Goal: Task Accomplishment & Management: Use online tool/utility

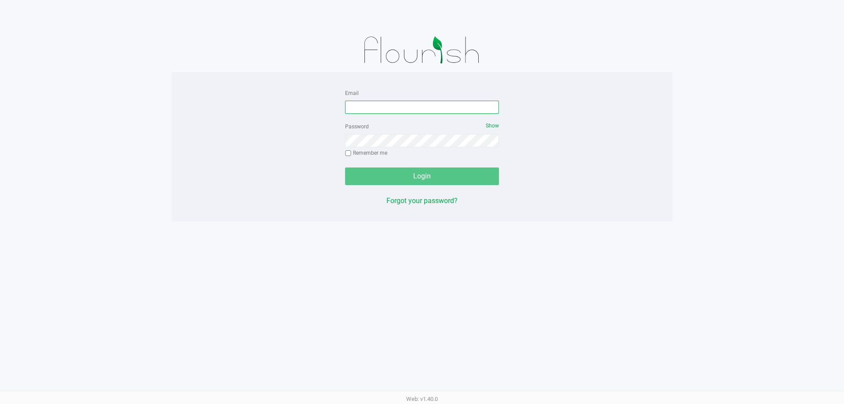
click at [417, 109] on input "Email" at bounding box center [422, 107] width 154 height 13
type input "amaines@liveparallel.com"
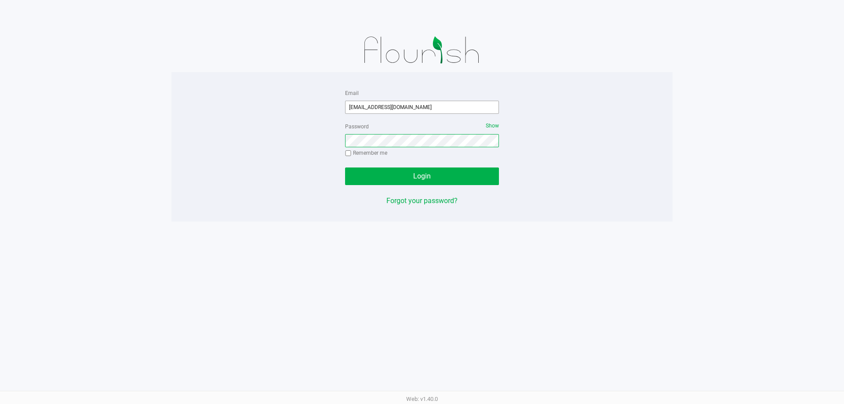
click at [345, 167] on button "Login" at bounding box center [422, 176] width 154 height 18
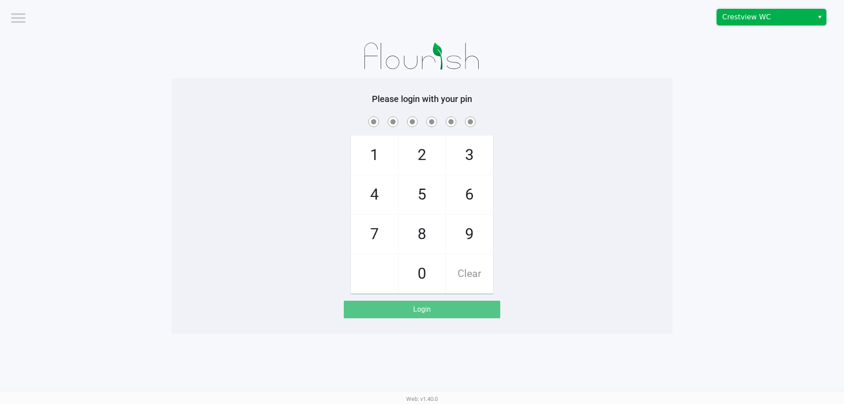
click at [767, 19] on span "Crestview WC" at bounding box center [765, 17] width 86 height 11
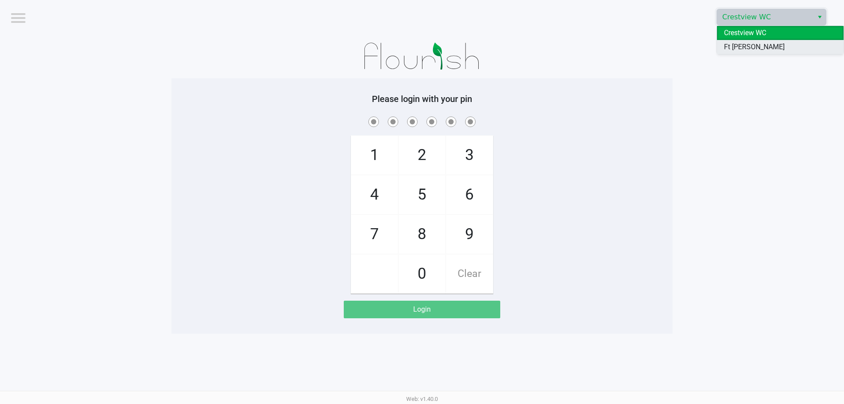
click at [765, 44] on span "Ft [PERSON_NAME][GEOGRAPHIC_DATA]" at bounding box center [780, 52] width 113 height 21
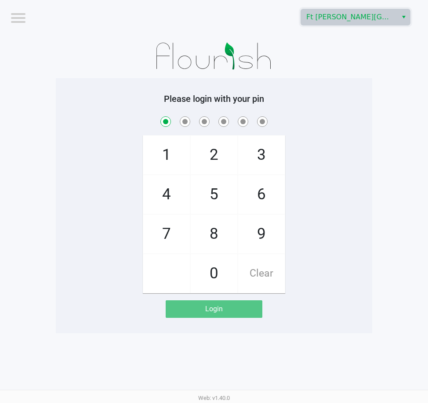
checkbox input "true"
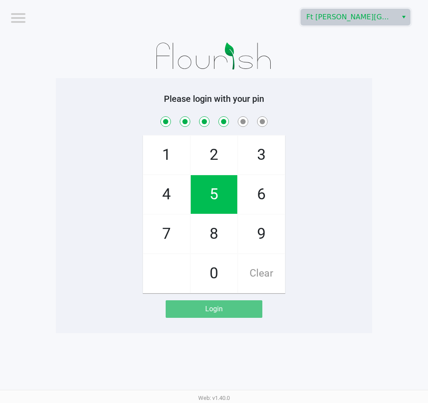
checkbox input "true"
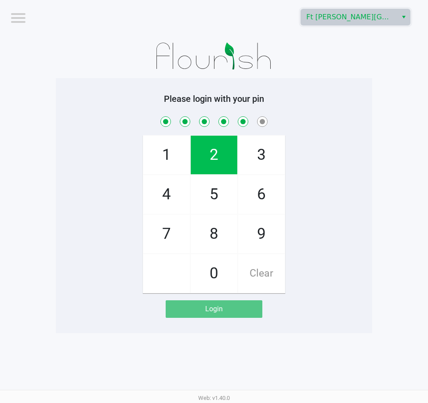
checkbox input "true"
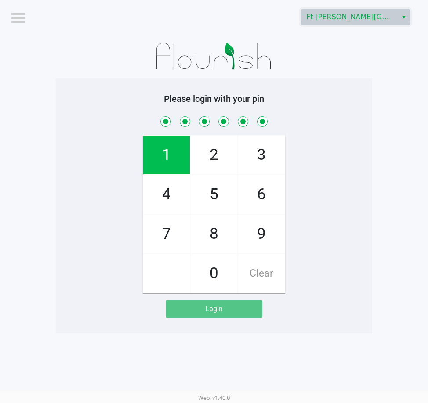
checkbox input "true"
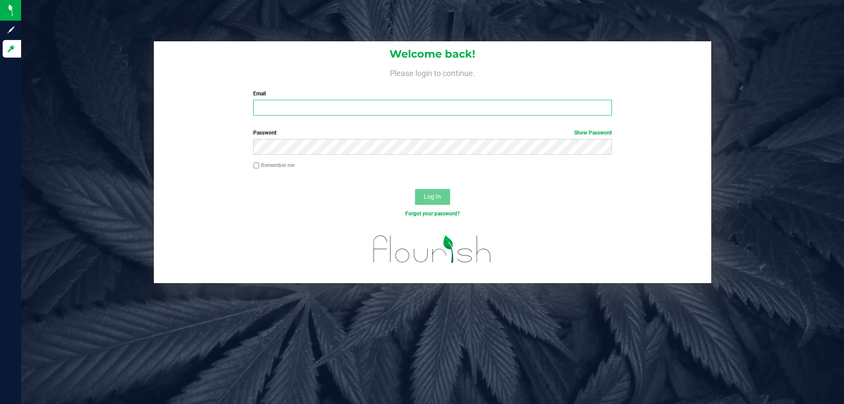
click at [307, 108] on input "Email" at bounding box center [432, 108] width 358 height 16
type input "[EMAIL_ADDRESS][DOMAIN_NAME]"
click at [415, 189] on button "Log In" at bounding box center [432, 197] width 35 height 16
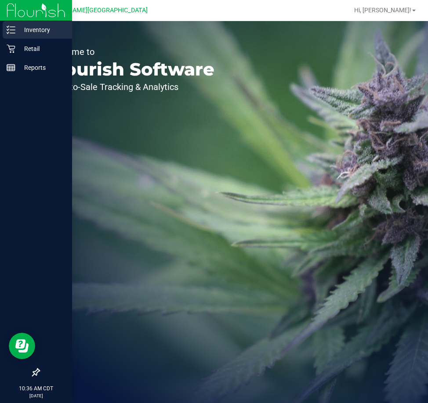
click at [27, 29] on p "Inventory" at bounding box center [41, 30] width 53 height 11
click at [41, 46] on p "Retail" at bounding box center [41, 49] width 53 height 11
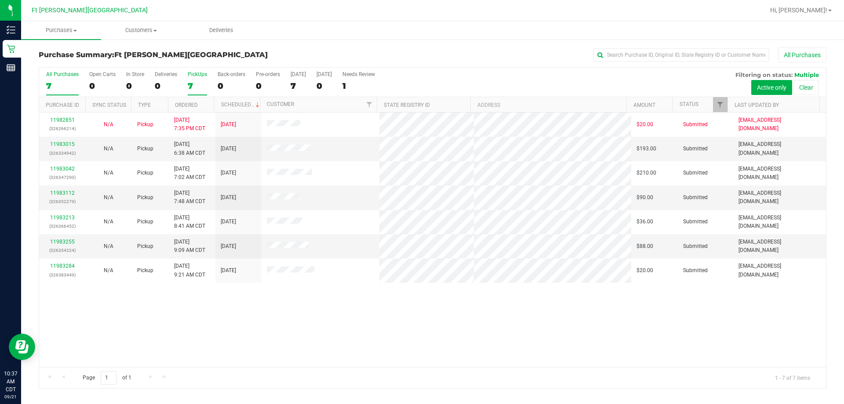
click at [202, 71] on div "PickUps" at bounding box center [197, 74] width 19 height 6
click at [0, 0] on input "PickUps 7" at bounding box center [0, 0] width 0 height 0
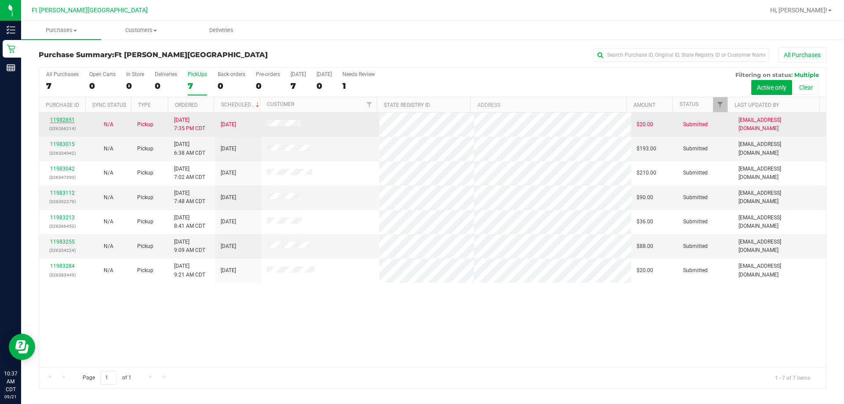
click at [61, 118] on link "11982851" at bounding box center [62, 120] width 25 height 6
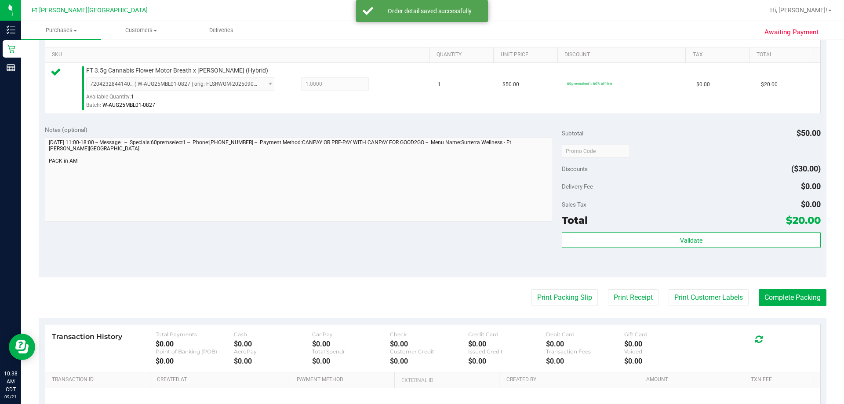
scroll to position [220, 0]
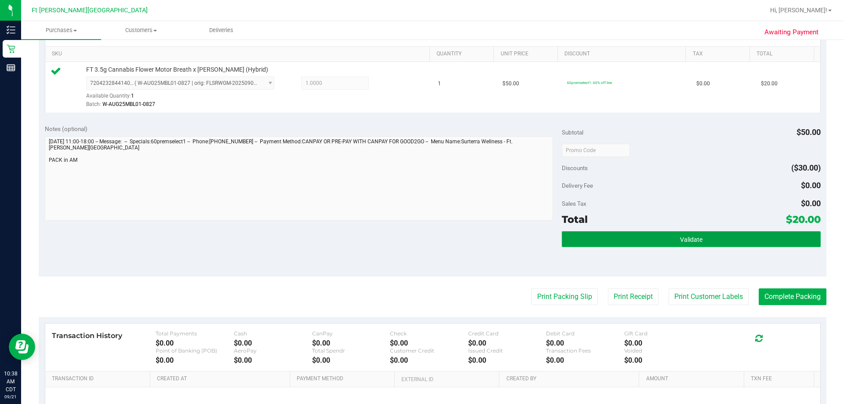
click at [428, 236] on button "Validate" at bounding box center [691, 239] width 258 height 16
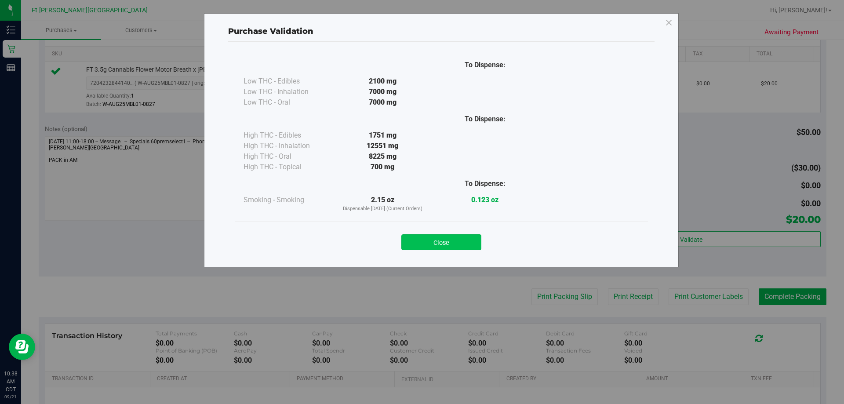
click at [428, 241] on button "Close" at bounding box center [441, 242] width 80 height 16
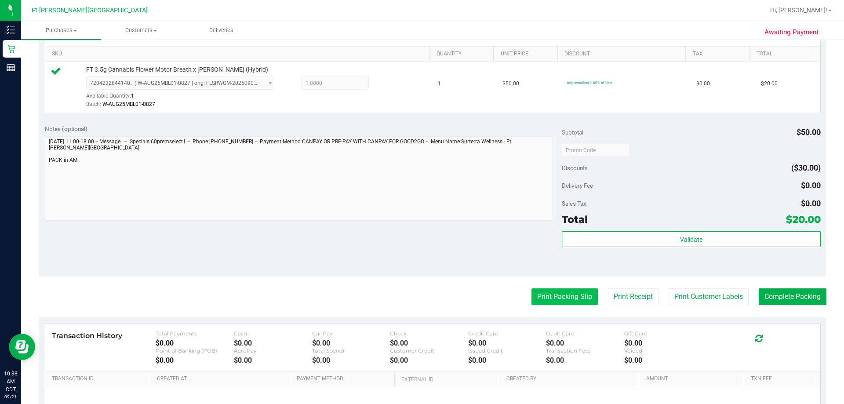
click at [428, 298] on button "Print Packing Slip" at bounding box center [564, 296] width 66 height 17
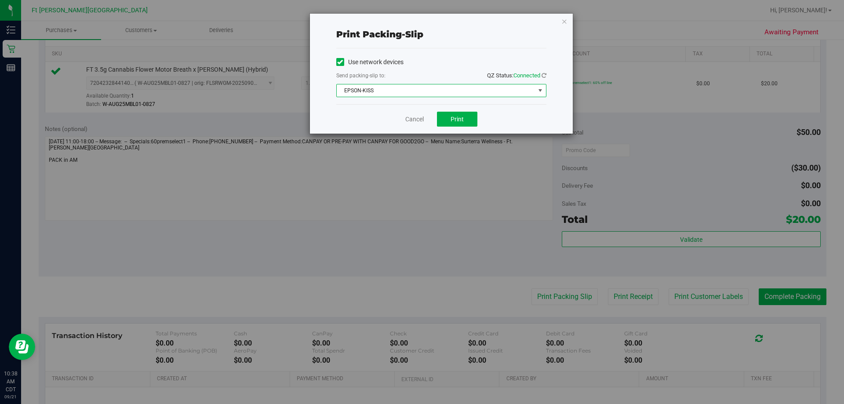
click at [428, 87] on span "EPSON-KISS" at bounding box center [436, 90] width 198 height 12
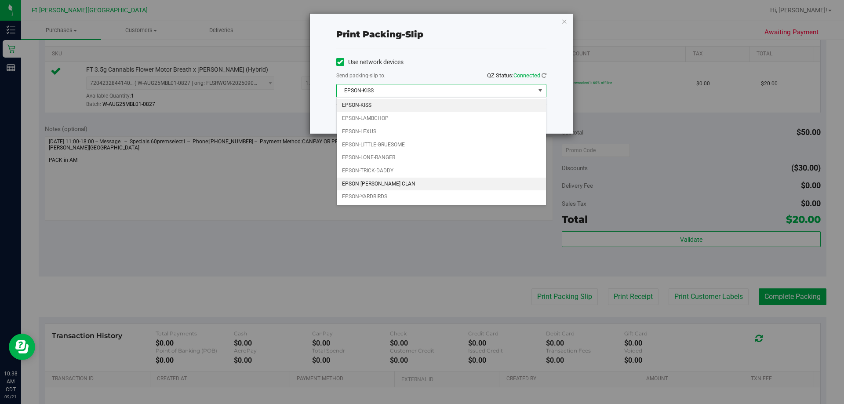
click at [419, 185] on li "EPSON-WU-TANG-CLAN" at bounding box center [441, 184] width 209 height 13
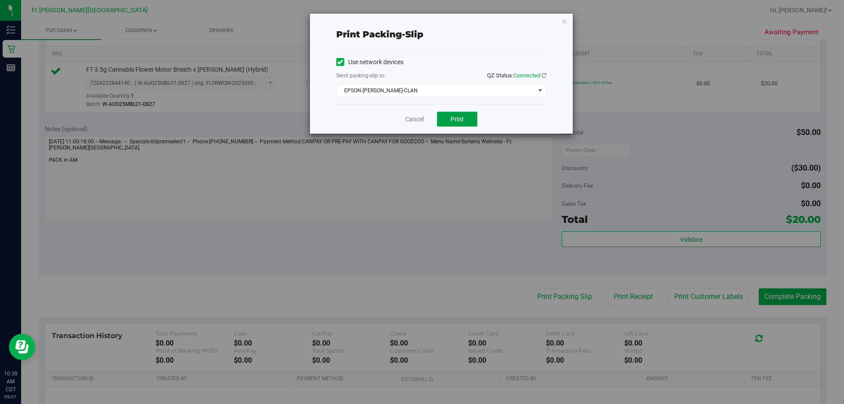
click at [428, 118] on span "Print" at bounding box center [457, 119] width 13 height 7
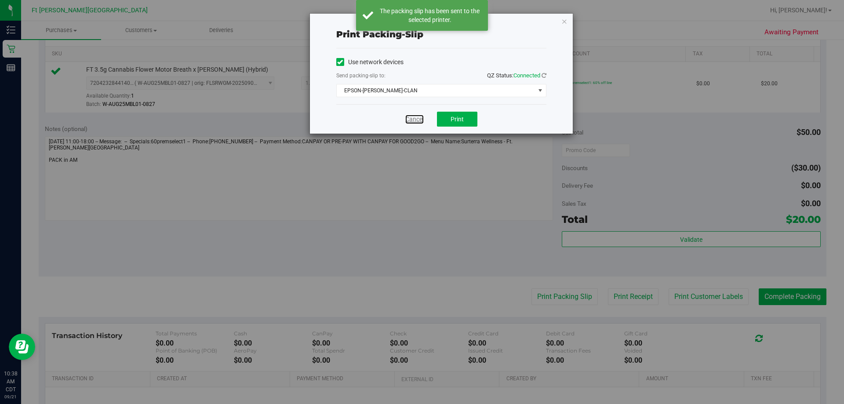
click at [419, 120] on link "Cancel" at bounding box center [414, 119] width 18 height 9
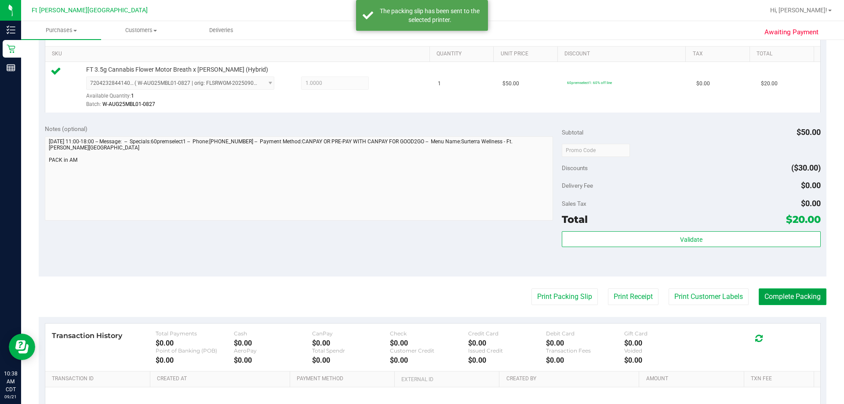
click at [428, 294] on button "Complete Packing" at bounding box center [793, 296] width 68 height 17
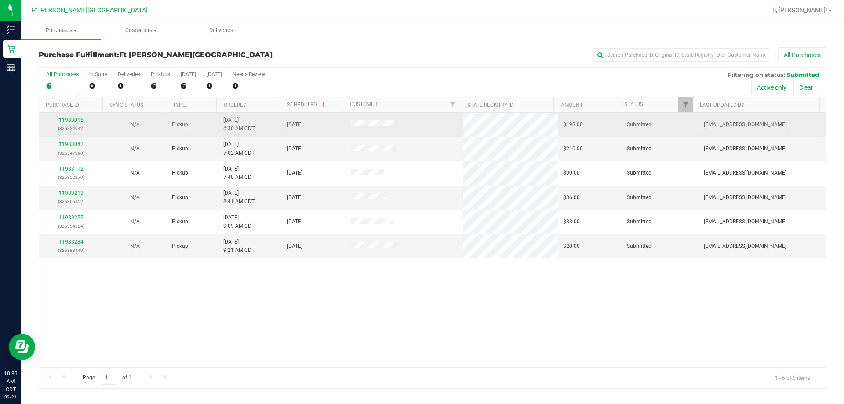
click at [64, 119] on link "11983015" at bounding box center [71, 120] width 25 height 6
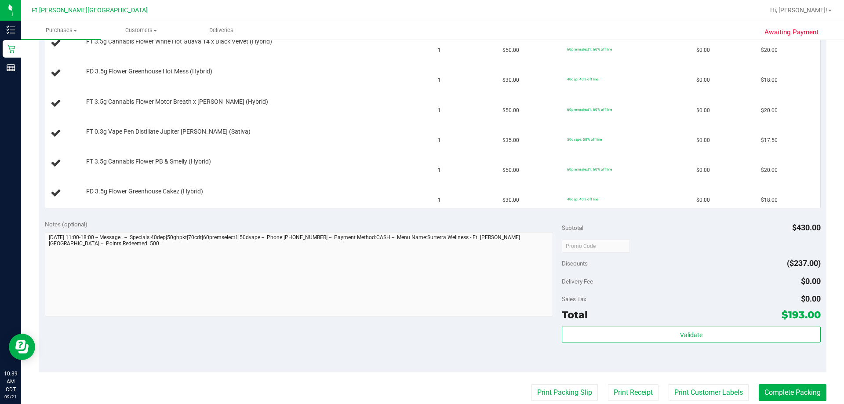
scroll to position [396, 0]
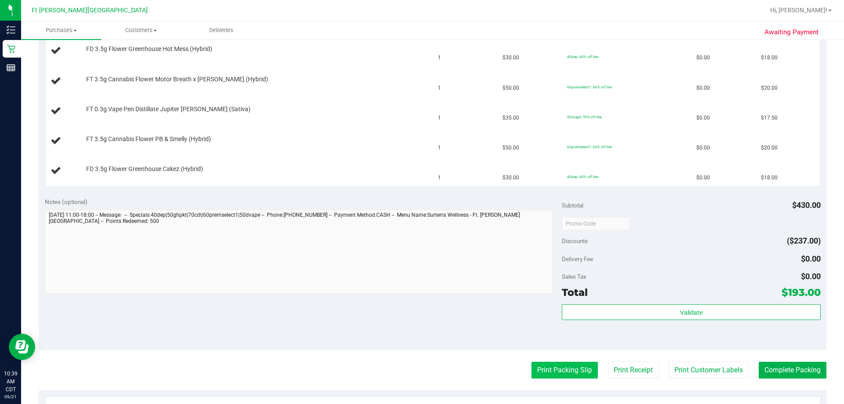
click at [428, 369] on button "Print Packing Slip" at bounding box center [564, 370] width 66 height 17
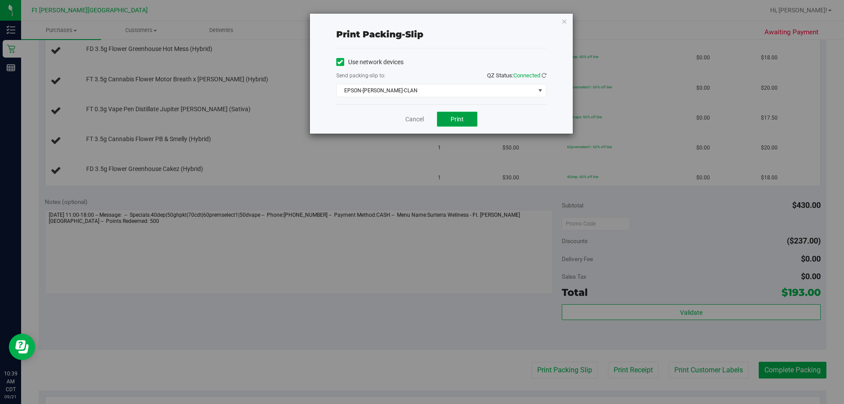
click at [428, 120] on span "Print" at bounding box center [457, 119] width 13 height 7
click at [407, 120] on link "Cancel" at bounding box center [414, 119] width 18 height 9
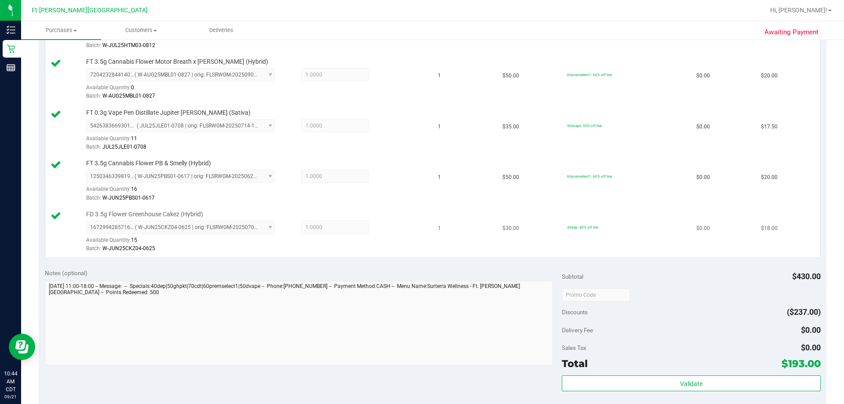
scroll to position [571, 0]
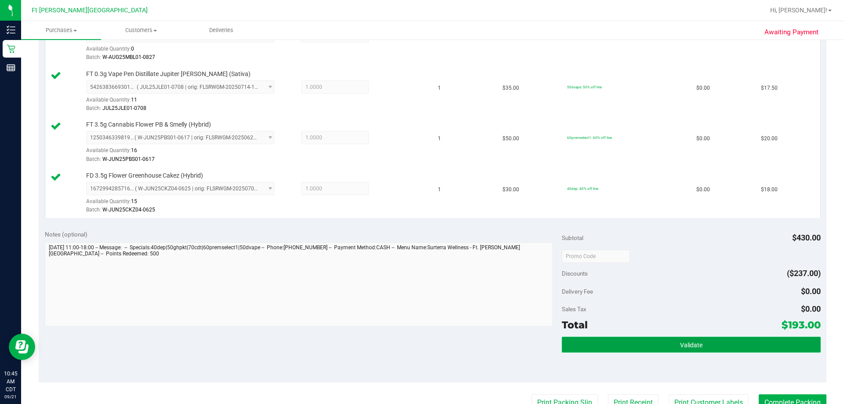
click at [428, 340] on button "Validate" at bounding box center [691, 345] width 258 height 16
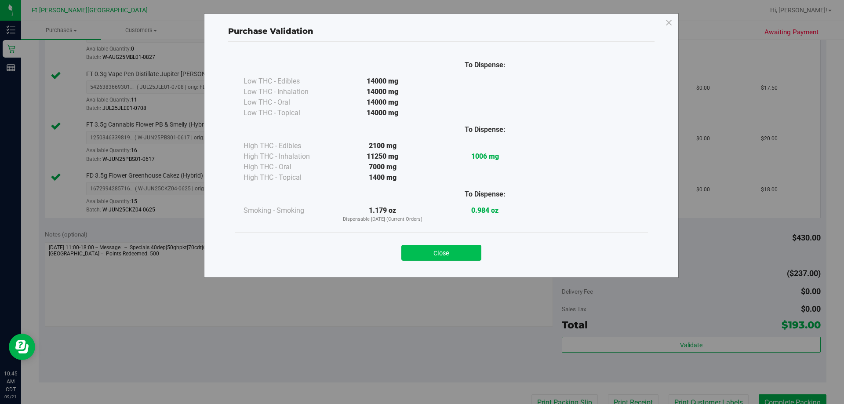
click at [428, 249] on button "Close" at bounding box center [441, 253] width 80 height 16
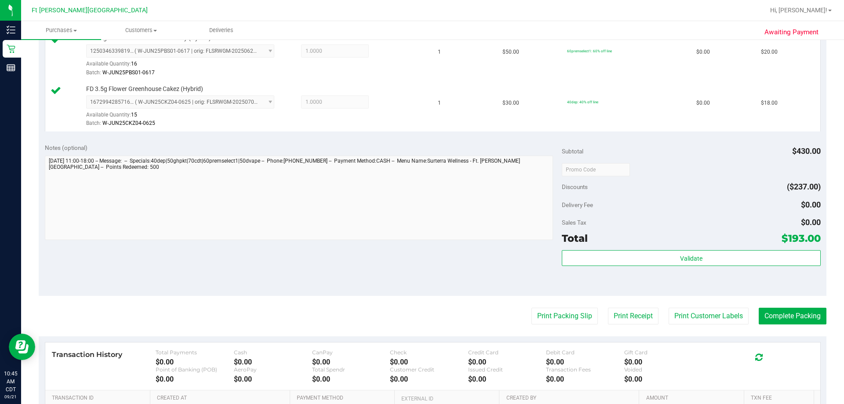
scroll to position [659, 0]
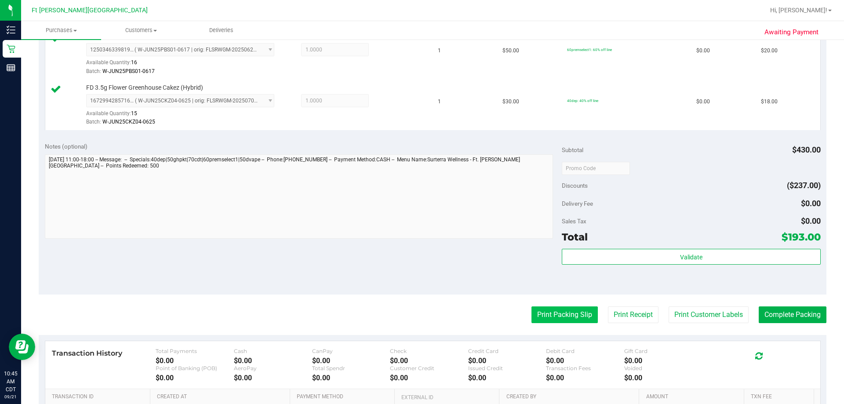
click at [428, 312] on button "Print Packing Slip" at bounding box center [564, 314] width 66 height 17
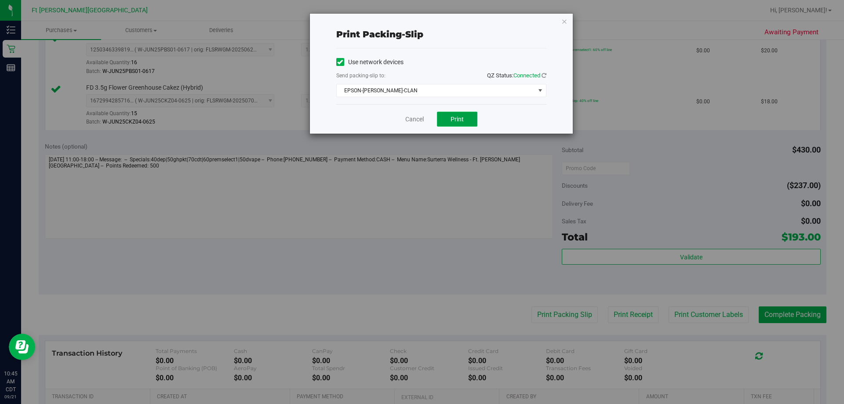
click at [428, 120] on span "Print" at bounding box center [457, 119] width 13 height 7
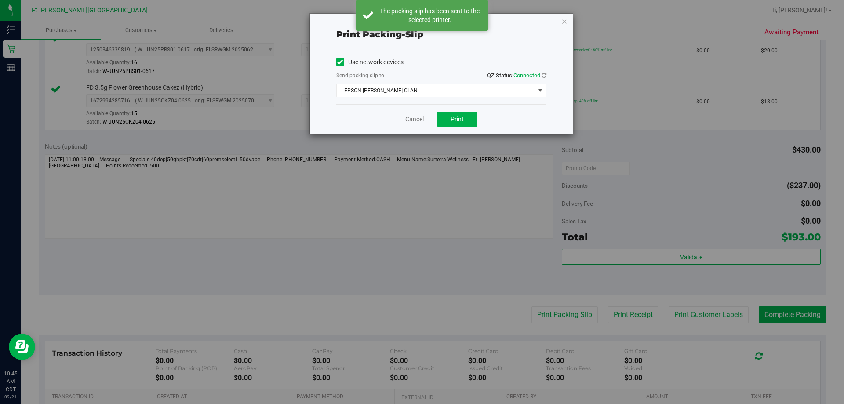
click at [405, 117] on link "Cancel" at bounding box center [414, 119] width 18 height 9
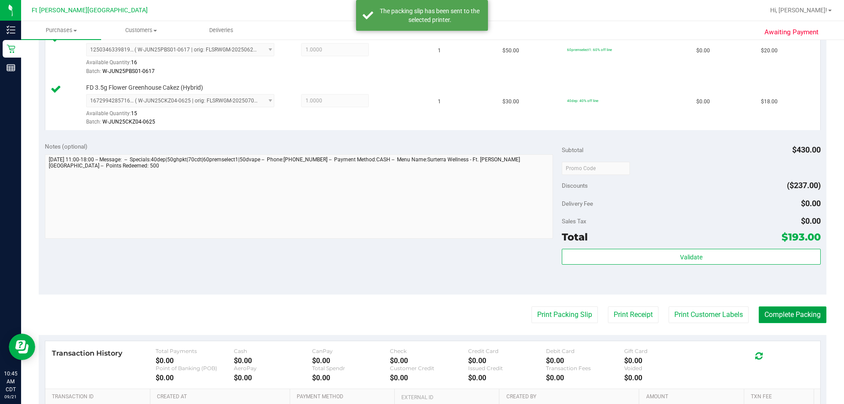
click at [428, 313] on button "Complete Packing" at bounding box center [793, 314] width 68 height 17
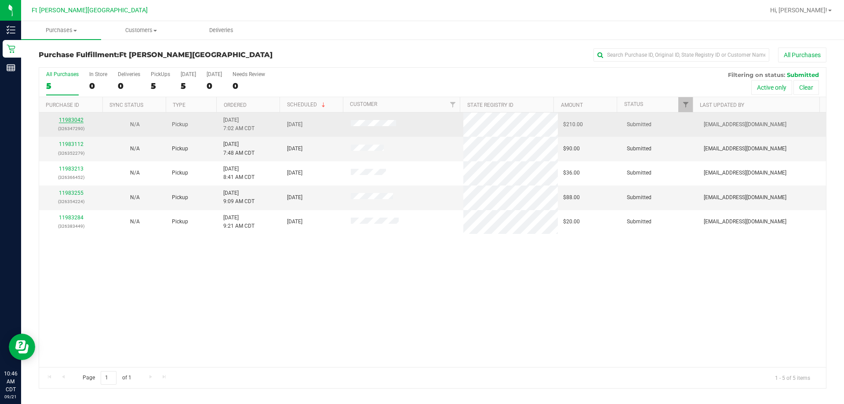
click at [63, 120] on link "11983042" at bounding box center [71, 120] width 25 height 6
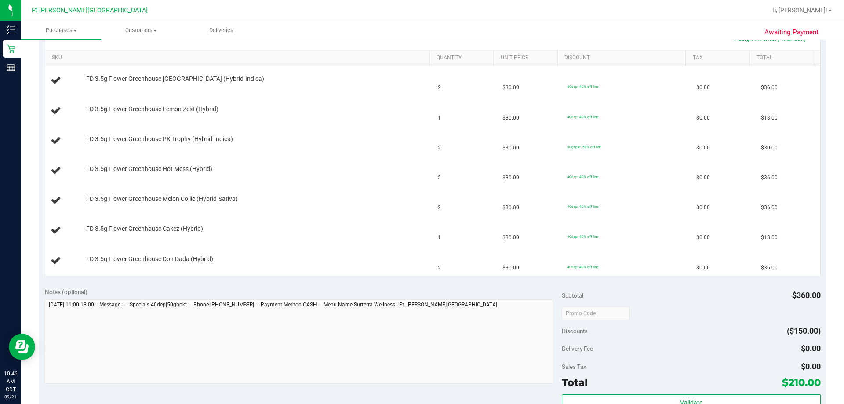
scroll to position [352, 0]
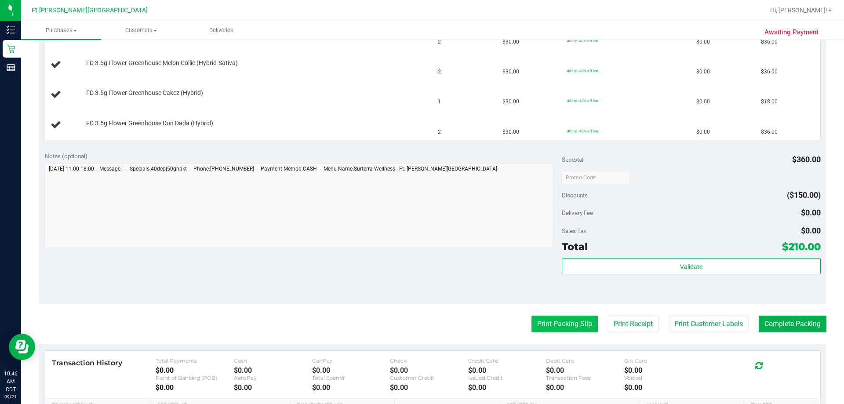
click at [428, 327] on button "Print Packing Slip" at bounding box center [564, 324] width 66 height 17
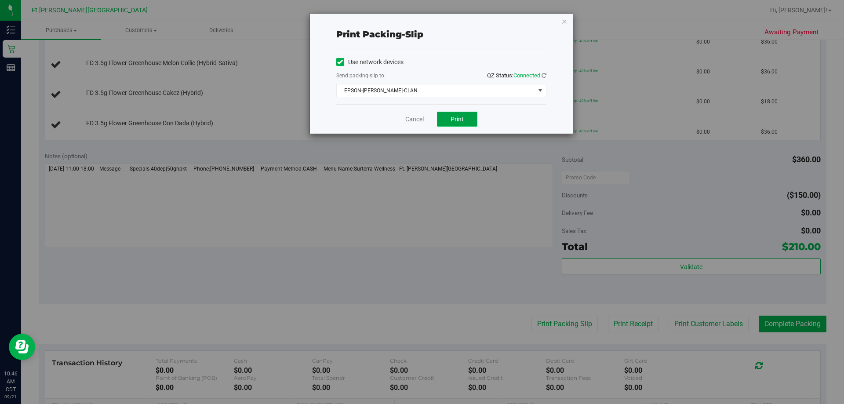
click at [428, 120] on span "Print" at bounding box center [457, 119] width 13 height 7
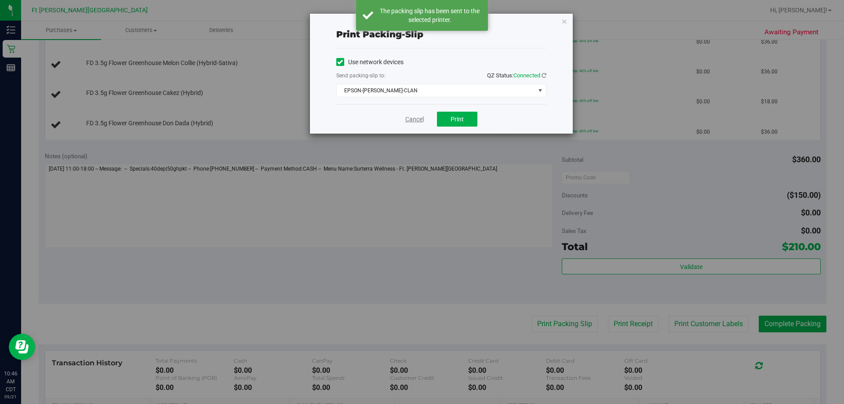
click at [411, 119] on link "Cancel" at bounding box center [414, 119] width 18 height 9
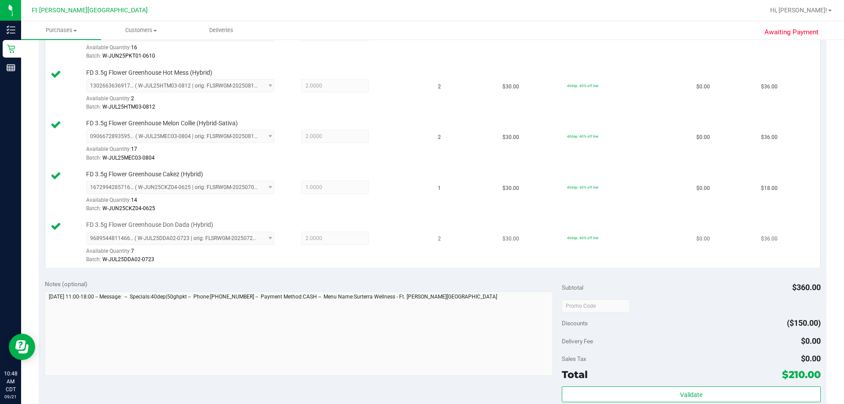
scroll to position [440, 0]
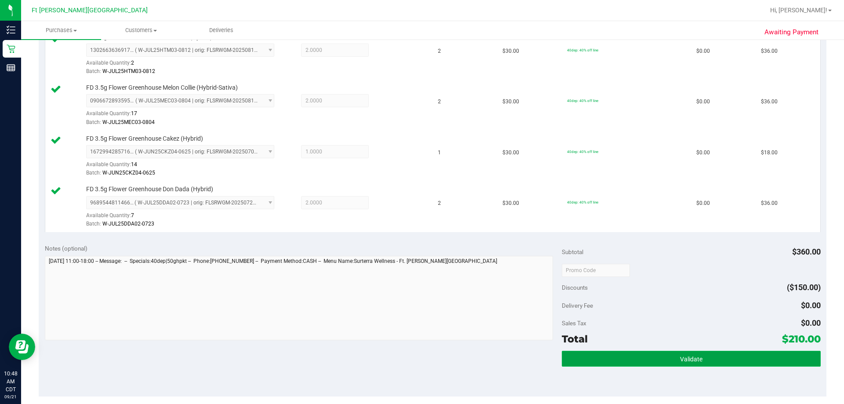
click at [428, 357] on button "Validate" at bounding box center [691, 359] width 258 height 16
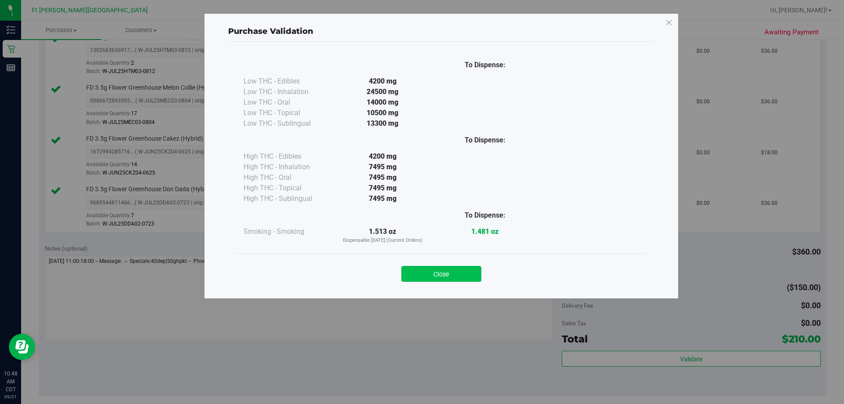
click at [428, 273] on button "Close" at bounding box center [441, 274] width 80 height 16
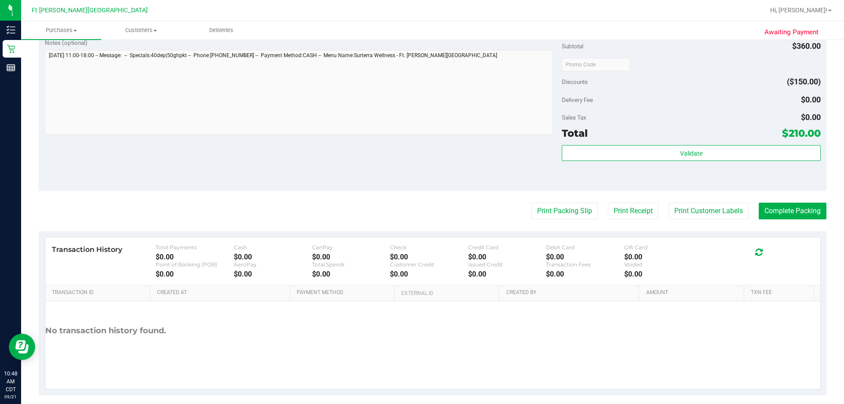
scroll to position [654, 0]
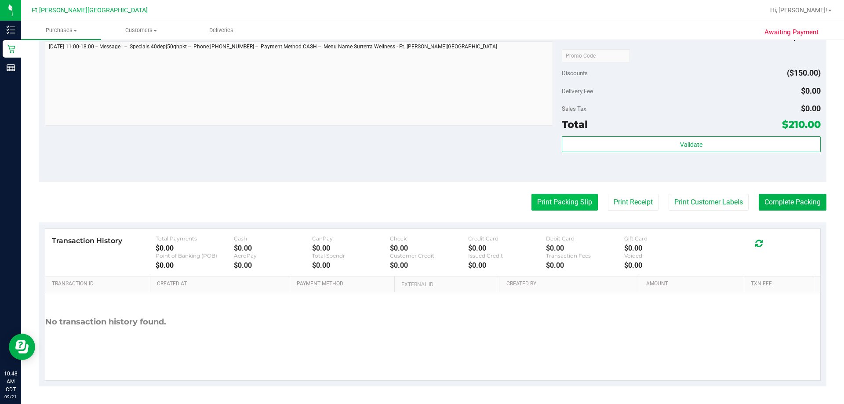
click at [428, 203] on button "Print Packing Slip" at bounding box center [564, 202] width 66 height 17
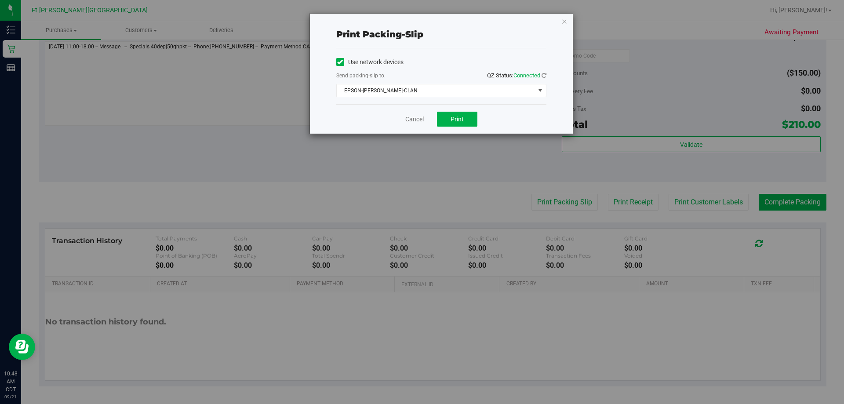
drag, startPoint x: 478, startPoint y: 35, endPoint x: 494, endPoint y: 56, distance: 27.0
click at [428, 56] on div "Print packing-slip Use network devices Send packing-slip to: QZ Status: Connect…" at bounding box center [441, 74] width 263 height 120
click at [407, 121] on link "Cancel" at bounding box center [414, 119] width 18 height 9
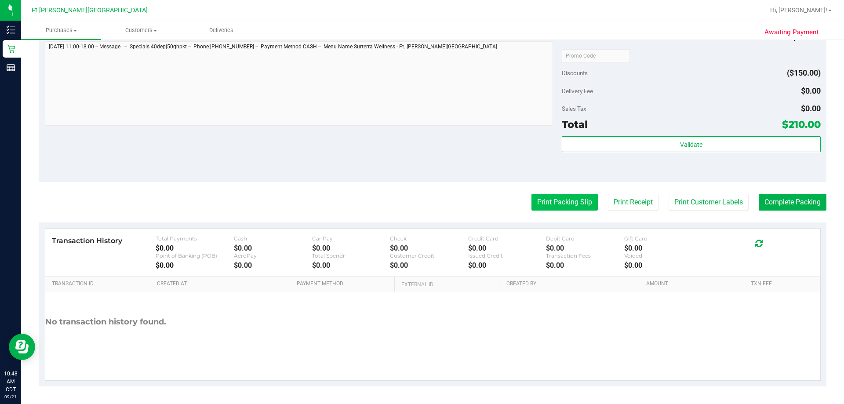
click at [428, 205] on button "Print Packing Slip" at bounding box center [564, 202] width 66 height 17
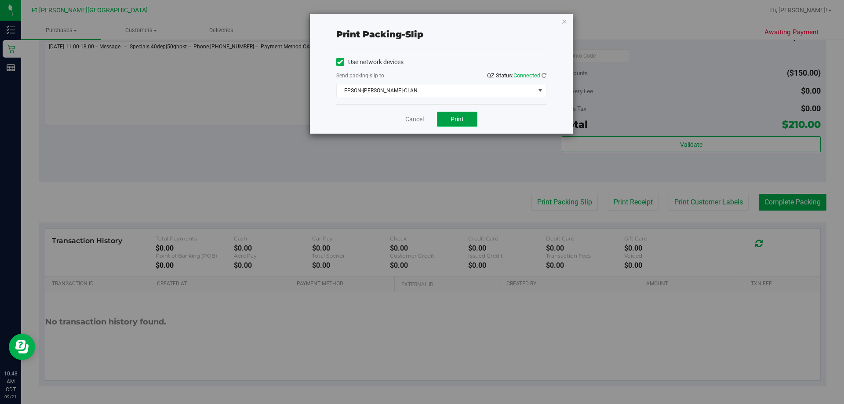
click at [428, 121] on span "Print" at bounding box center [457, 119] width 13 height 7
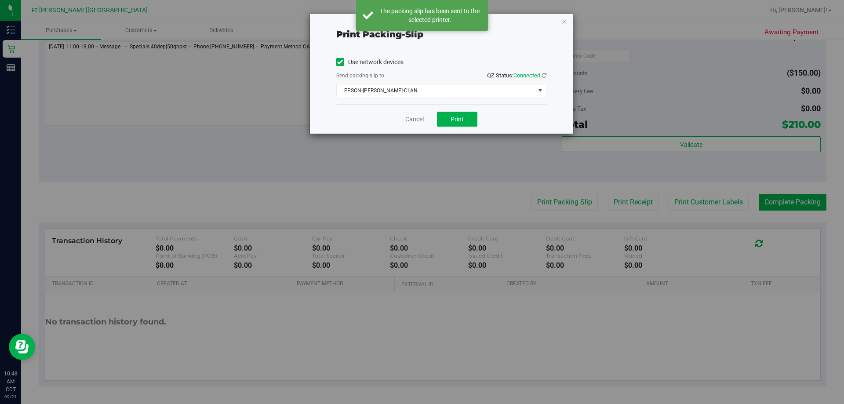
click at [413, 116] on link "Cancel" at bounding box center [414, 119] width 18 height 9
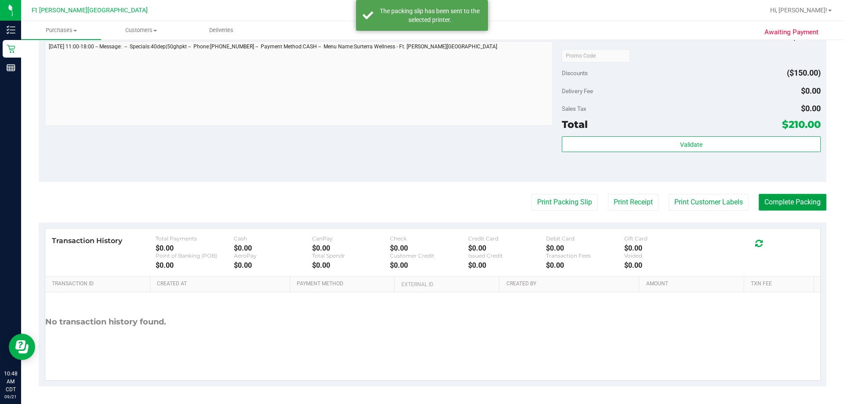
click at [428, 199] on button "Complete Packing" at bounding box center [793, 202] width 68 height 17
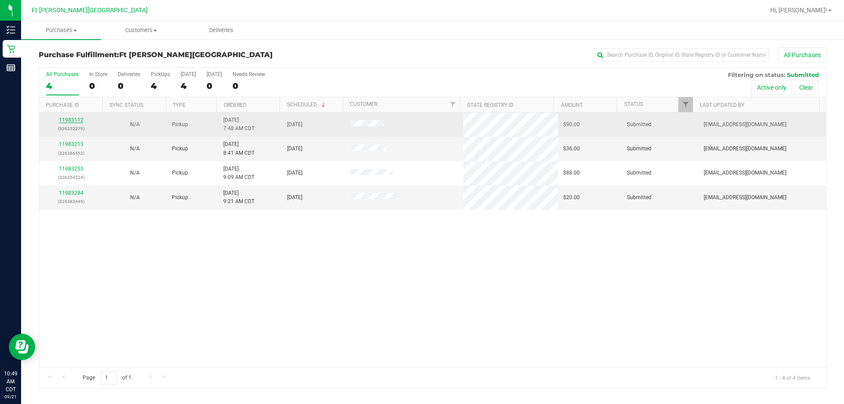
click at [64, 120] on link "11983112" at bounding box center [71, 120] width 25 height 6
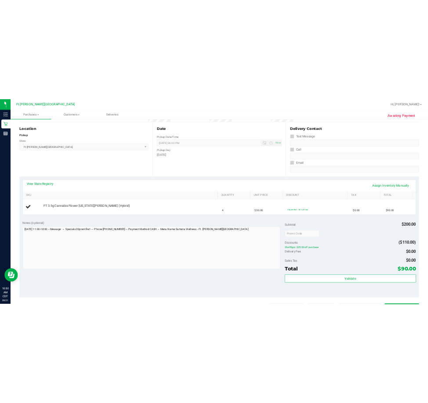
scroll to position [88, 0]
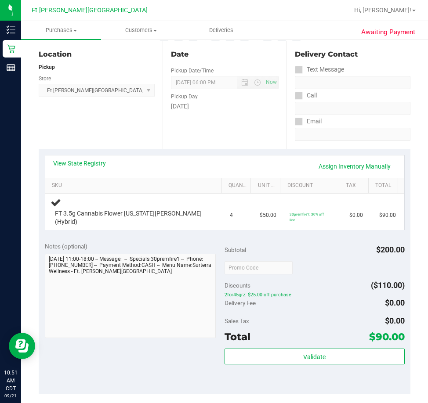
click at [287, 15] on div at bounding box center [252, 10] width 191 height 17
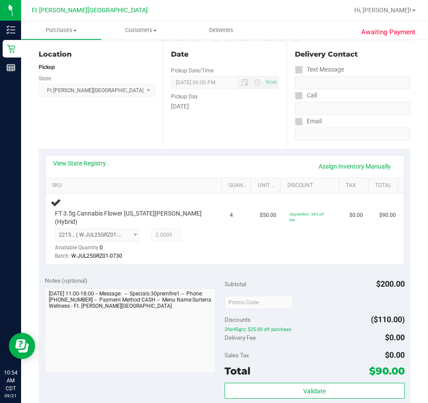
click at [138, 173] on div "View State Registry Assign Inventory Manually" at bounding box center [224, 166] width 343 height 15
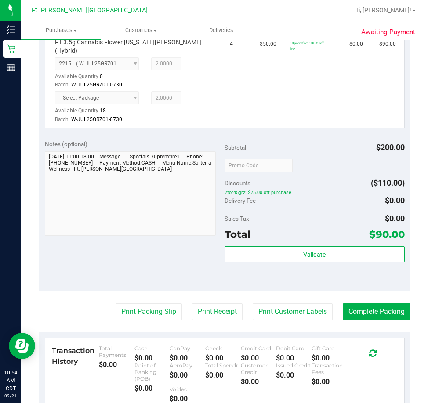
scroll to position [264, 0]
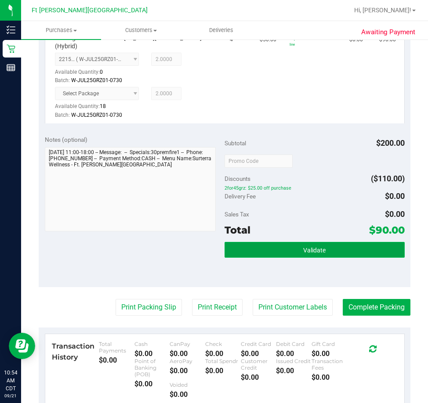
click at [310, 247] on span "Validate" at bounding box center [314, 250] width 22 height 7
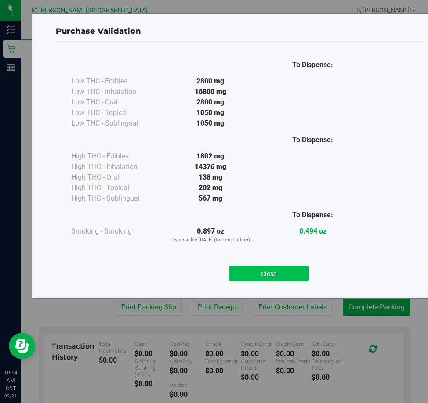
click at [274, 270] on button "Close" at bounding box center [269, 274] width 80 height 16
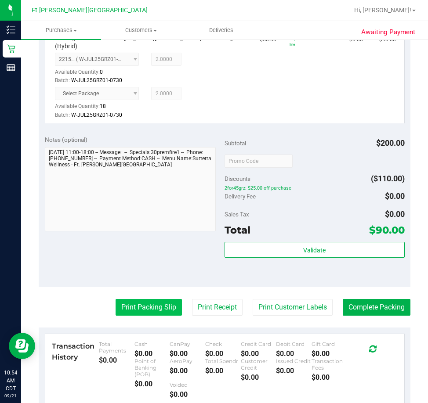
click at [142, 299] on button "Print Packing Slip" at bounding box center [149, 307] width 66 height 17
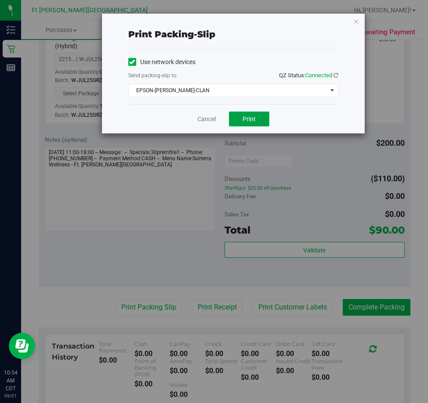
click at [253, 117] on span "Print" at bounding box center [249, 119] width 13 height 7
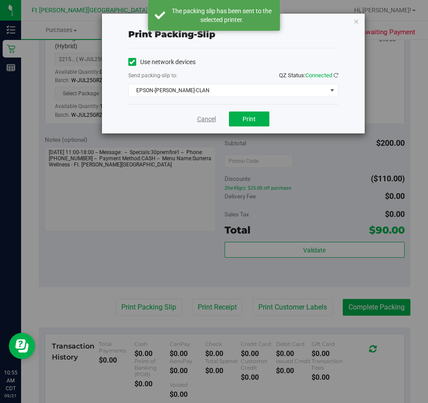
click at [201, 118] on link "Cancel" at bounding box center [206, 119] width 18 height 9
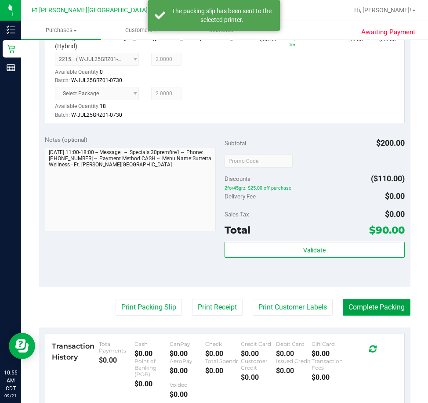
click at [370, 299] on button "Complete Packing" at bounding box center [377, 307] width 68 height 17
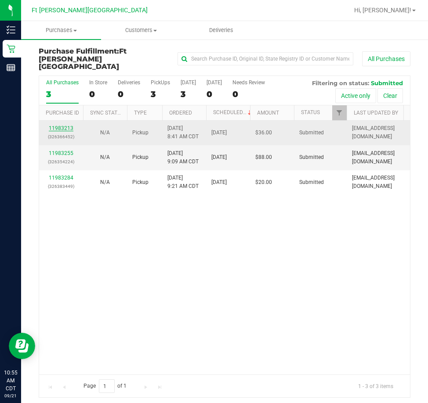
click at [62, 125] on link "11983213" at bounding box center [61, 128] width 25 height 6
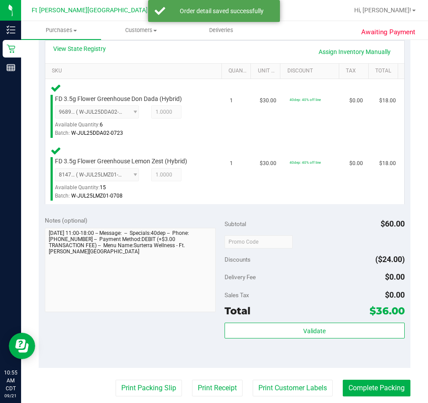
scroll to position [220, 0]
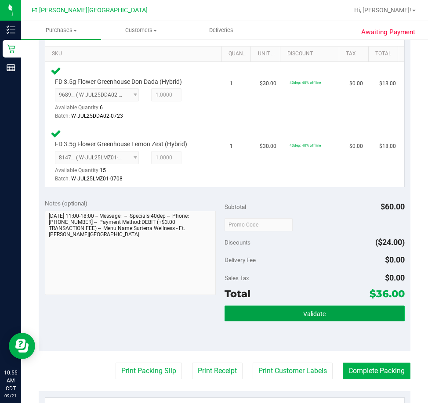
click at [303, 312] on span "Validate" at bounding box center [314, 314] width 22 height 7
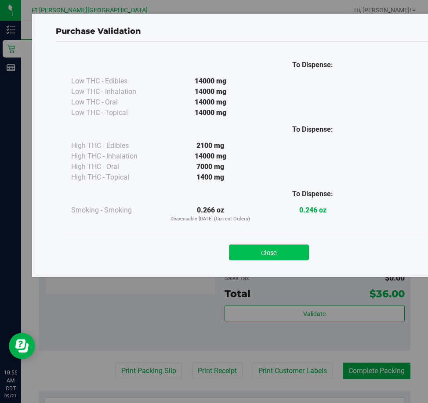
click at [279, 253] on button "Close" at bounding box center [269, 253] width 80 height 16
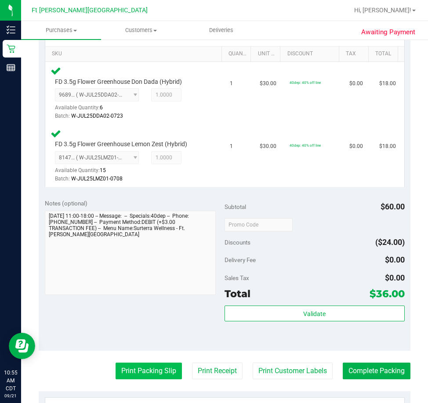
click at [152, 365] on button "Print Packing Slip" at bounding box center [149, 371] width 66 height 17
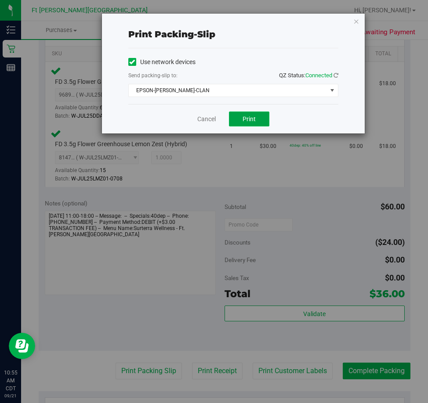
click at [245, 116] on span "Print" at bounding box center [249, 119] width 13 height 7
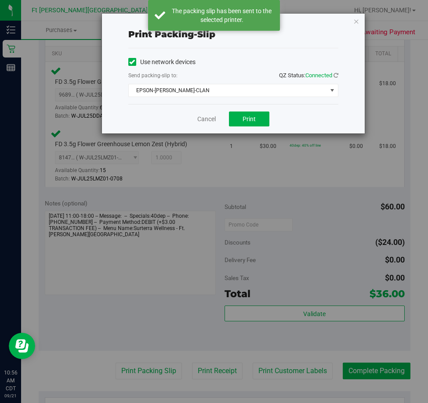
click at [193, 117] on div "Cancel Print" at bounding box center [233, 118] width 210 height 29
click at [210, 115] on link "Cancel" at bounding box center [206, 119] width 18 height 9
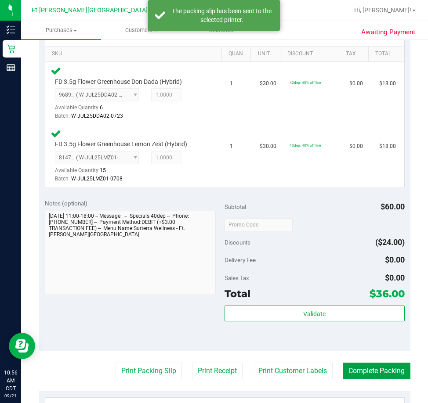
click at [378, 365] on button "Complete Packing" at bounding box center [377, 371] width 68 height 17
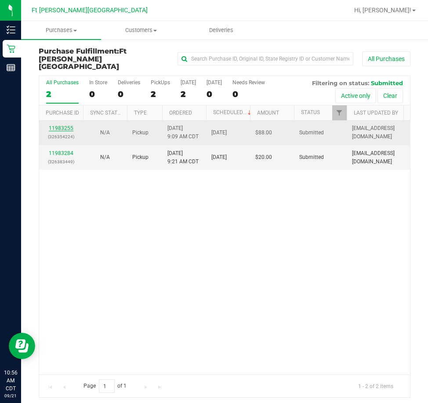
click at [57, 125] on link "11983255" at bounding box center [61, 128] width 25 height 6
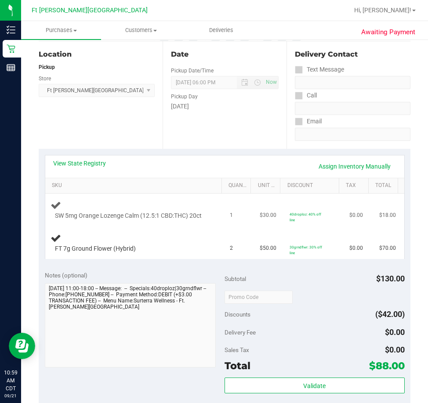
scroll to position [132, 0]
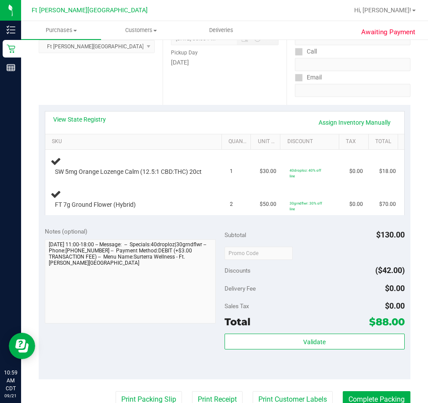
click at [120, 78] on div "Location Pickup Store Ft Walton Beach WC Select Store Bonita Springs WC Boynton…" at bounding box center [101, 51] width 124 height 108
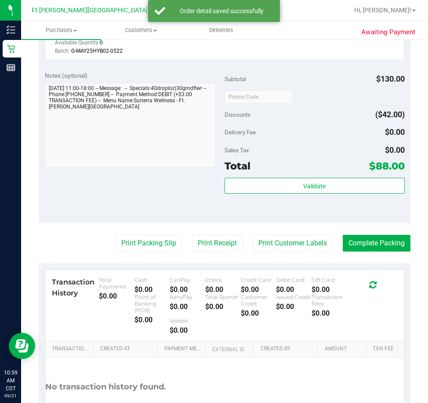
scroll to position [352, 0]
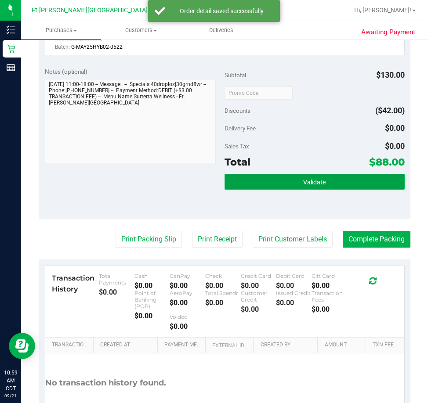
click at [273, 190] on button "Validate" at bounding box center [315, 182] width 180 height 16
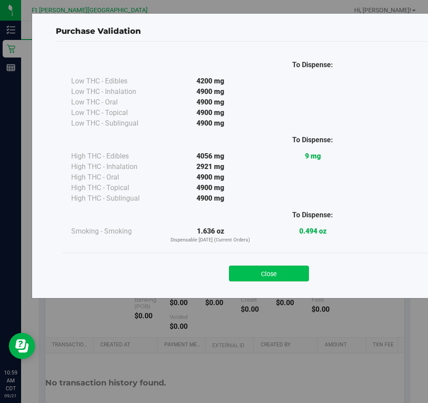
click at [272, 273] on button "Close" at bounding box center [269, 274] width 80 height 16
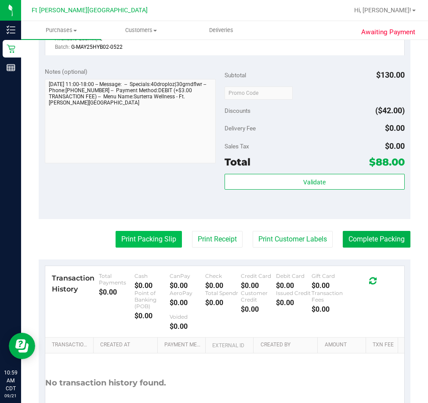
click at [150, 248] on button "Print Packing Slip" at bounding box center [149, 239] width 66 height 17
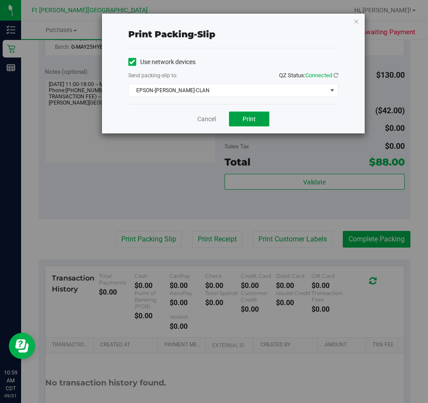
click at [240, 117] on button "Print" at bounding box center [249, 119] width 40 height 15
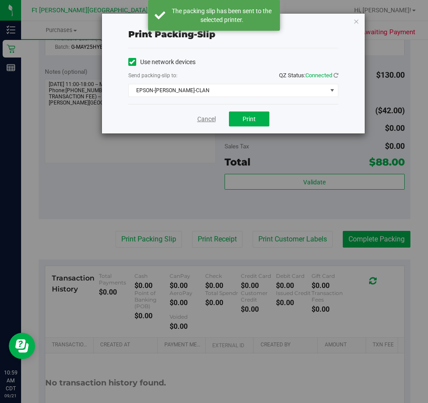
click at [207, 118] on link "Cancel" at bounding box center [206, 119] width 18 height 9
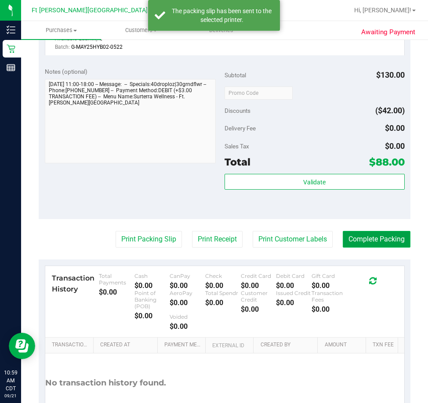
click at [374, 248] on button "Complete Packing" at bounding box center [377, 239] width 68 height 17
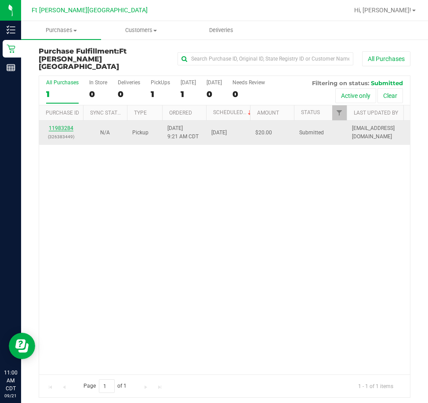
click at [58, 125] on link "11983284" at bounding box center [61, 128] width 25 height 6
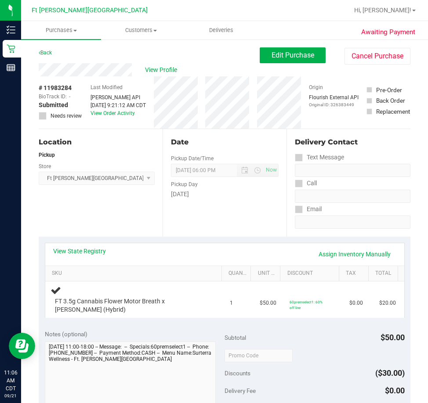
click at [92, 216] on div "Location Pickup Store Ft Walton Beach WC Select Store Bonita Springs WC Boynton…" at bounding box center [101, 183] width 124 height 108
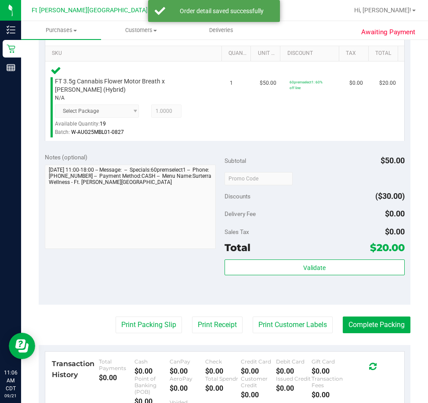
scroll to position [220, 0]
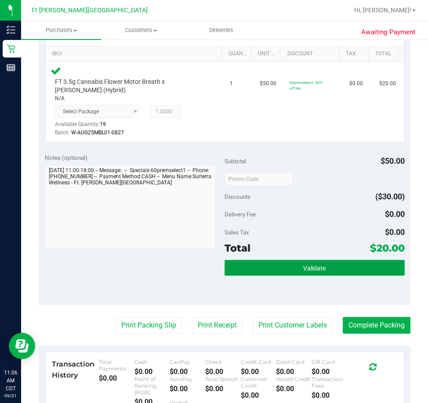
click at [298, 270] on button "Validate" at bounding box center [315, 268] width 180 height 16
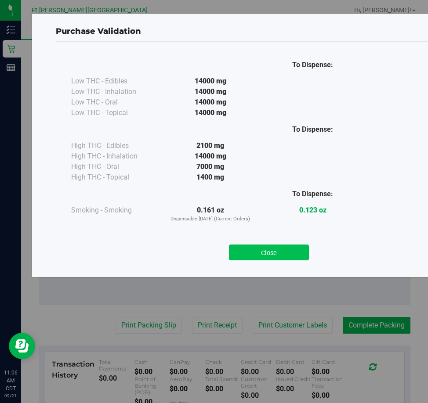
click at [275, 251] on button "Close" at bounding box center [269, 253] width 80 height 16
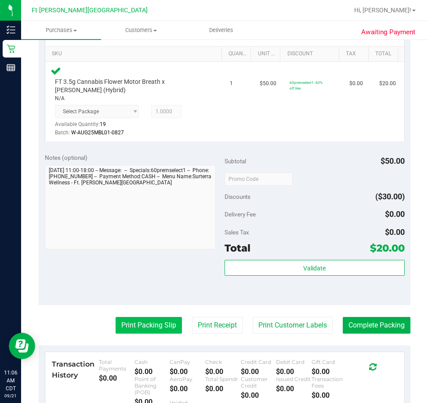
click at [146, 325] on button "Print Packing Slip" at bounding box center [149, 325] width 66 height 17
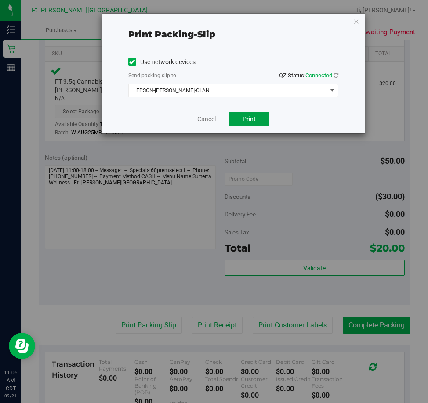
click at [248, 119] on span "Print" at bounding box center [249, 119] width 13 height 7
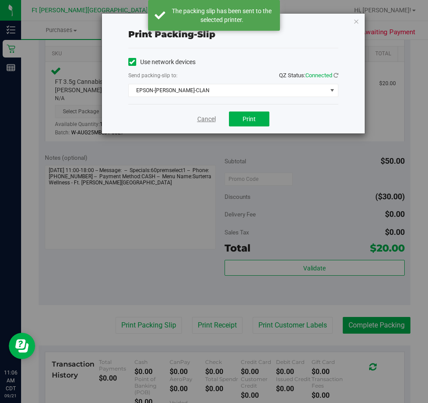
click at [208, 120] on link "Cancel" at bounding box center [206, 119] width 18 height 9
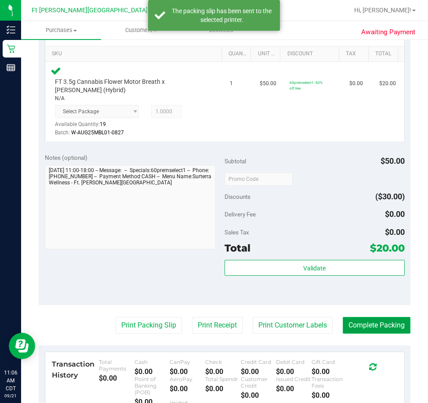
click at [366, 324] on button "Complete Packing" at bounding box center [377, 325] width 68 height 17
